Goal: Check status

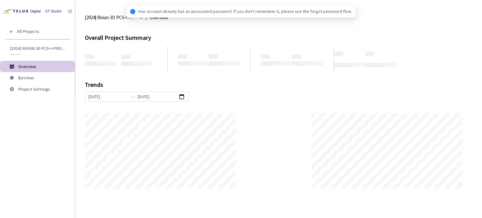
scroll to position [218, 482]
click at [37, 77] on span "Batches" at bounding box center [44, 77] width 52 height 5
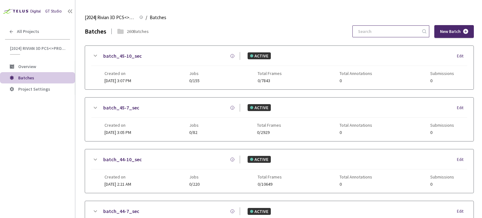
click at [397, 32] on input at bounding box center [387, 31] width 67 height 11
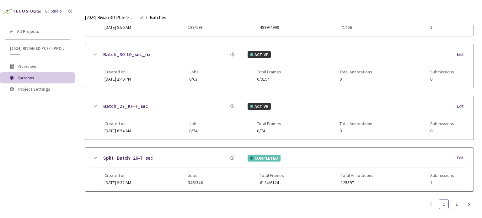
scroll to position [161, 0]
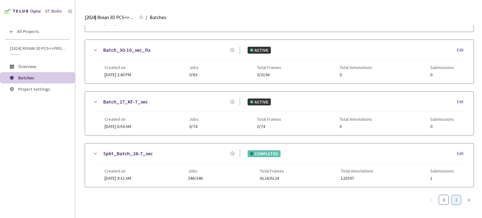
type input "6-7"
click at [454, 195] on link "2" at bounding box center [456, 199] width 9 height 9
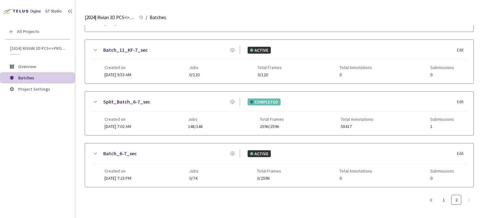
click at [126, 104] on link "Split_Batch_6-7_sec" at bounding box center [126, 102] width 47 height 8
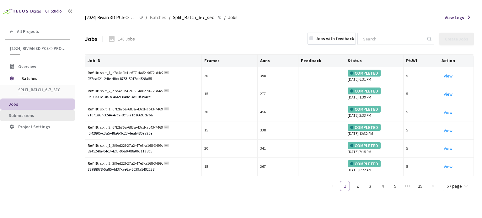
click at [31, 113] on span "Submissions" at bounding box center [21, 116] width 25 height 6
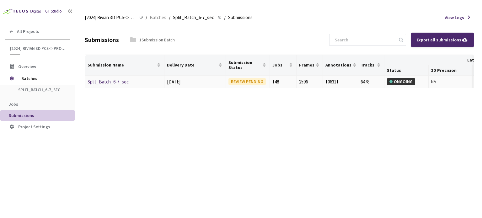
click at [126, 84] on link "Split_Batch_6-7_sec" at bounding box center [108, 82] width 41 height 6
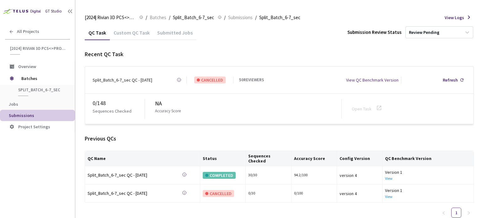
click at [128, 34] on div "Custom QC Task" at bounding box center [132, 34] width 44 height 11
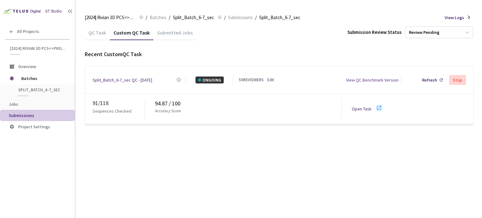
click at [375, 108] on icon at bounding box center [379, 108] width 8 height 8
